Goal: Task Accomplishment & Management: Use online tool/utility

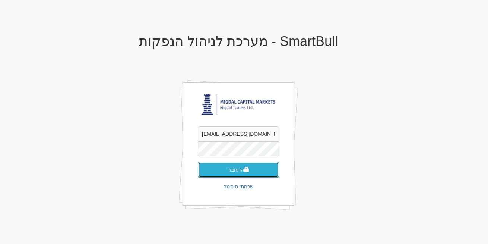
click at [226, 175] on button "התחבר" at bounding box center [238, 170] width 81 height 16
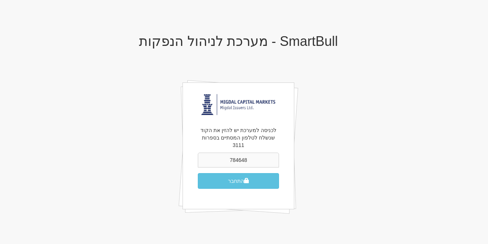
type input "784648"
click at [242, 177] on button "התחבר" at bounding box center [238, 181] width 81 height 16
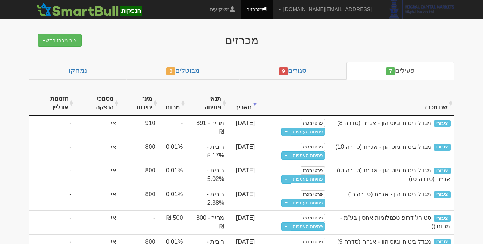
drag, startPoint x: 474, startPoint y: 188, endPoint x: 475, endPoint y: 199, distance: 11.2
click at [475, 199] on body "rona@smartbull.co.il הגדרות חשבונות הנפקה תבניות הודעות קיבול" at bounding box center [241, 141] width 483 height 282
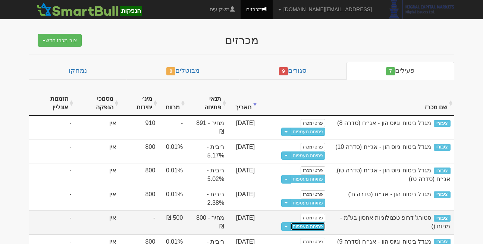
click at [312, 229] on link "פתיחת מעטפות" at bounding box center [307, 226] width 35 height 8
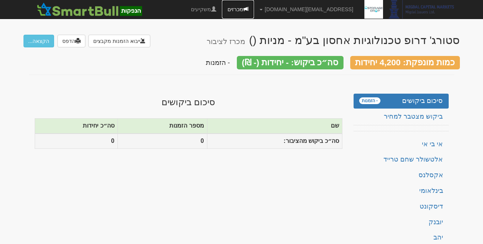
click at [254, 5] on link "מכרזים" at bounding box center [238, 9] width 32 height 19
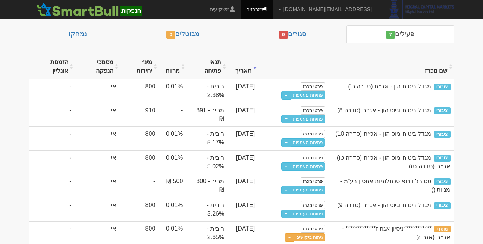
scroll to position [37, 0]
